Goal: Task Accomplishment & Management: Use online tool/utility

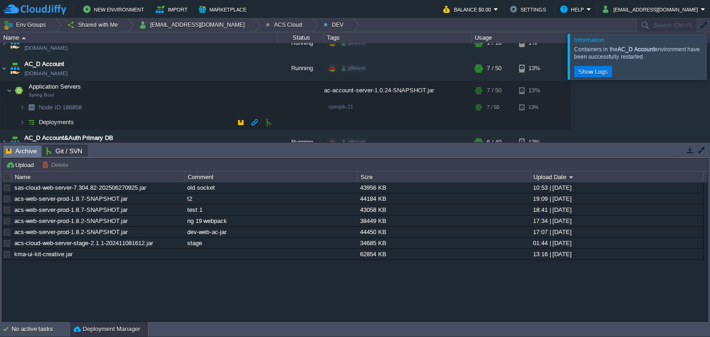
scroll to position [82, 0]
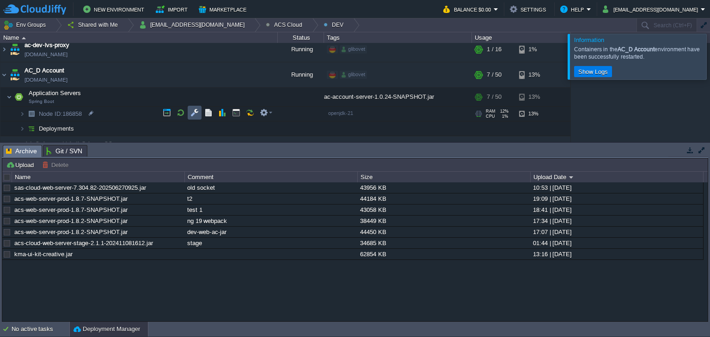
click at [194, 109] on button "button" at bounding box center [194, 113] width 8 height 8
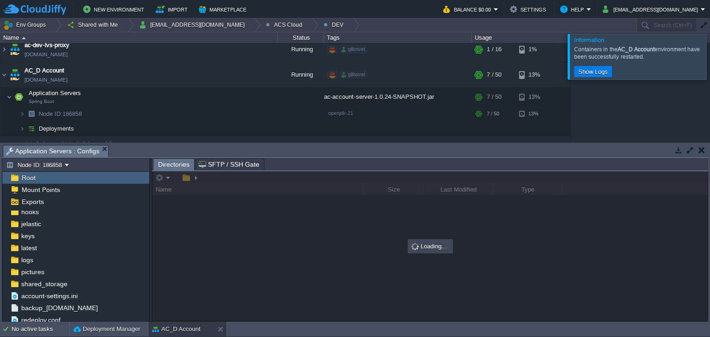
scroll to position [79, 0]
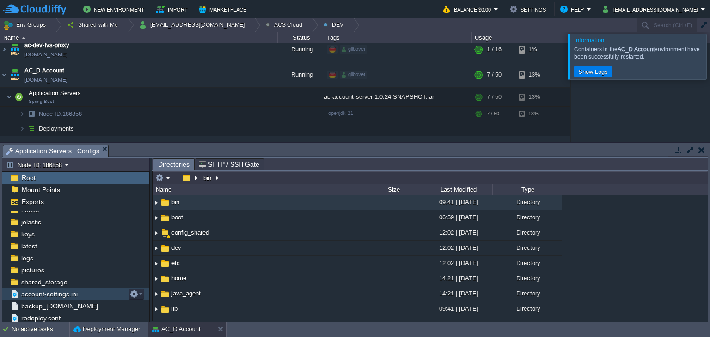
click at [49, 293] on span "account-settings.ini" at bounding box center [49, 294] width 60 height 8
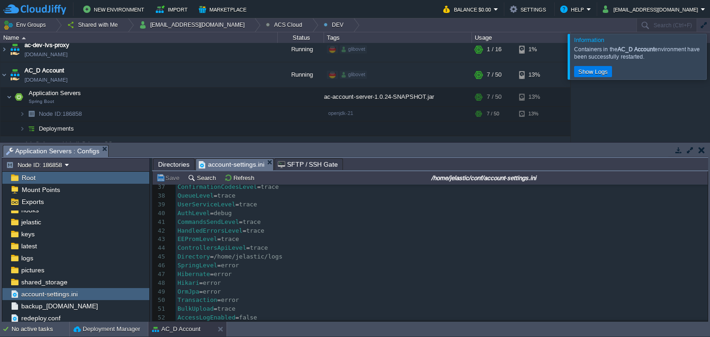
scroll to position [323, 0]
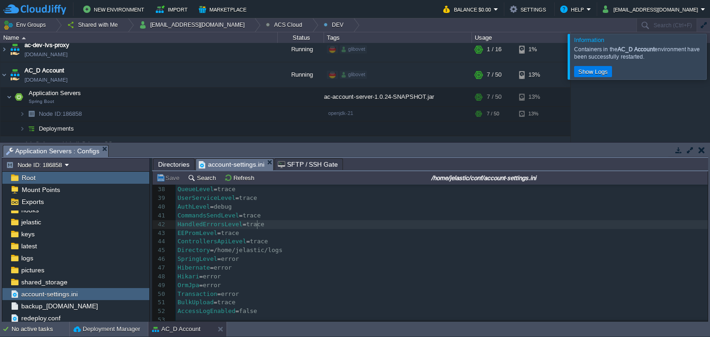
click at [276, 225] on pre "HandledErrorsLevel = trace" at bounding box center [442, 224] width 532 height 9
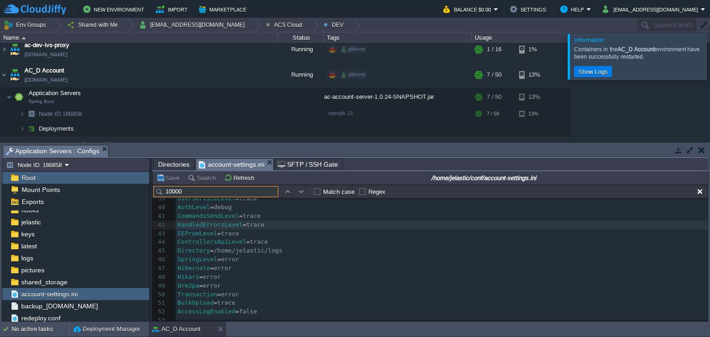
scroll to position [97, 0]
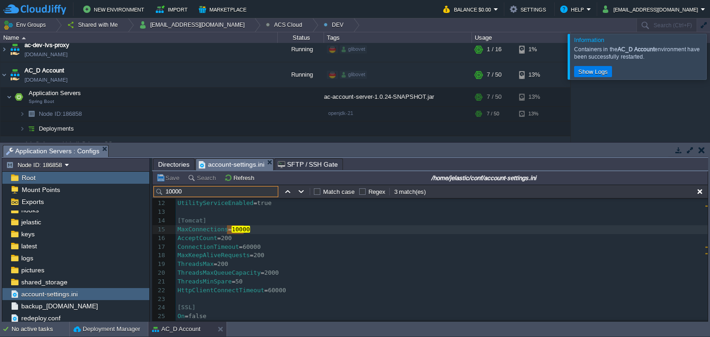
type input "10000"
click at [296, 195] on td at bounding box center [301, 191] width 11 height 11
type textarea "10000"
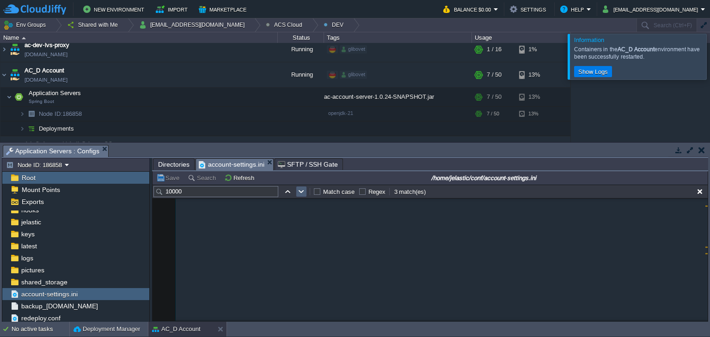
scroll to position [751, 0]
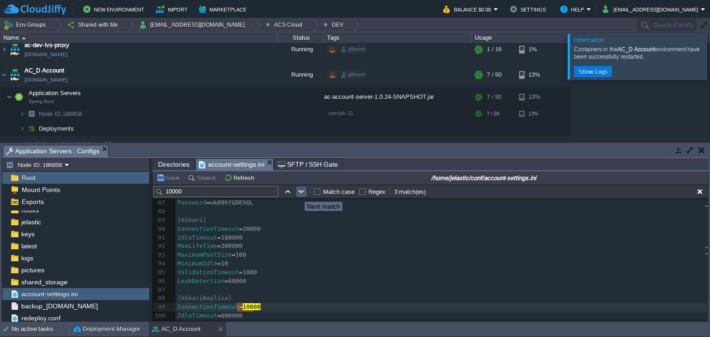
click at [302, 194] on button "button" at bounding box center [301, 192] width 8 height 8
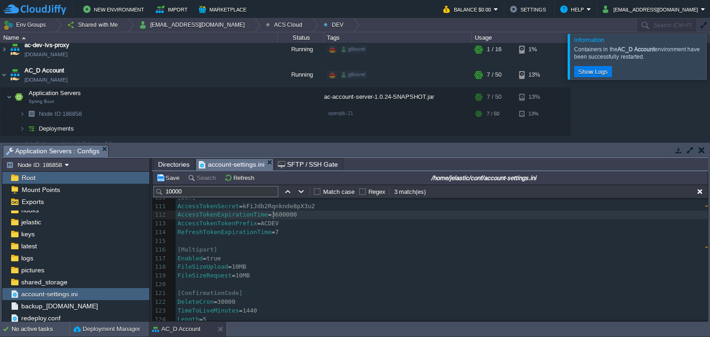
scroll to position [0, 0]
type textarea "360"
click at [163, 177] on button "Save" at bounding box center [169, 178] width 26 height 8
click at [177, 96] on button "button" at bounding box center [180, 96] width 8 height 8
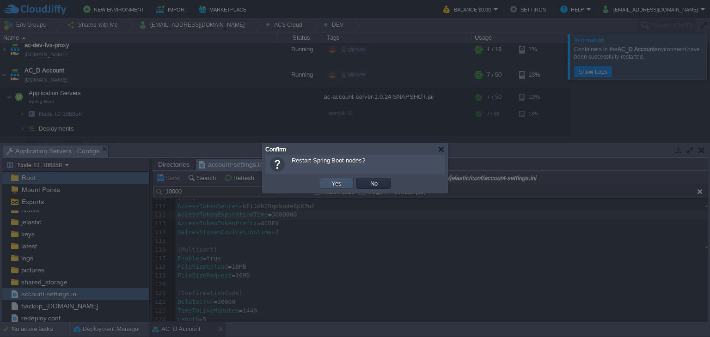
click at [340, 183] on button "Yes" at bounding box center [337, 183] width 16 height 8
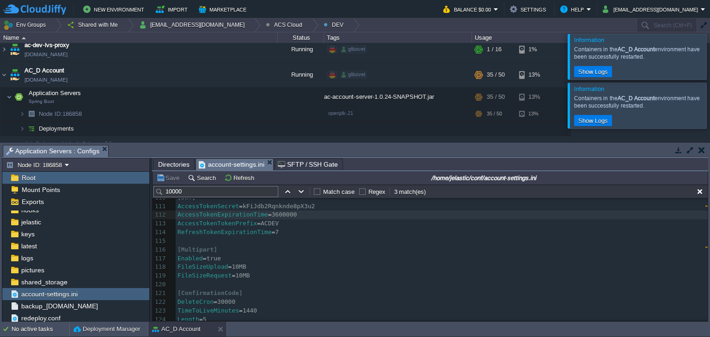
click at [709, 59] on div at bounding box center [721, 56] width 0 height 45
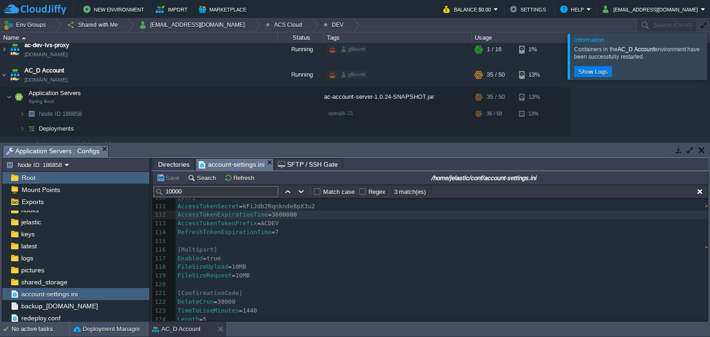
click at [709, 67] on div at bounding box center [721, 56] width 0 height 45
